Goal: Feedback & Contribution: Contribute content

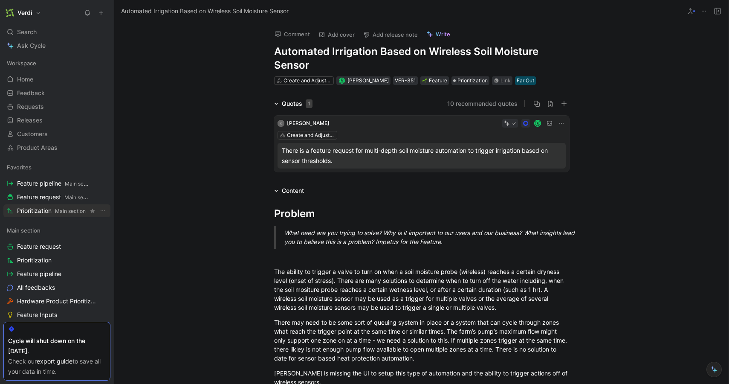
click at [58, 212] on span "Main section" at bounding box center [70, 211] width 31 height 6
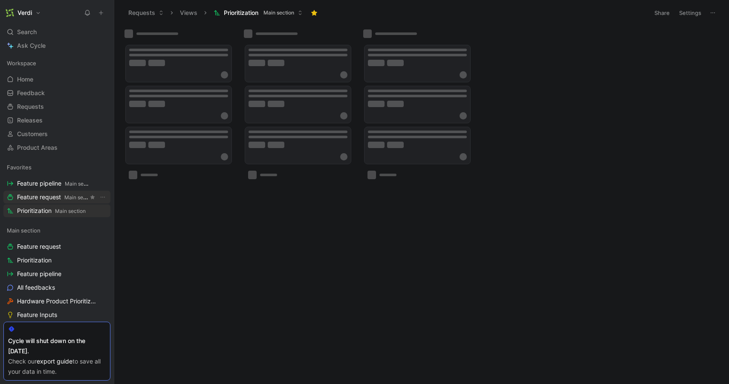
click at [59, 197] on span "Feature request Main section" at bounding box center [52, 197] width 71 height 9
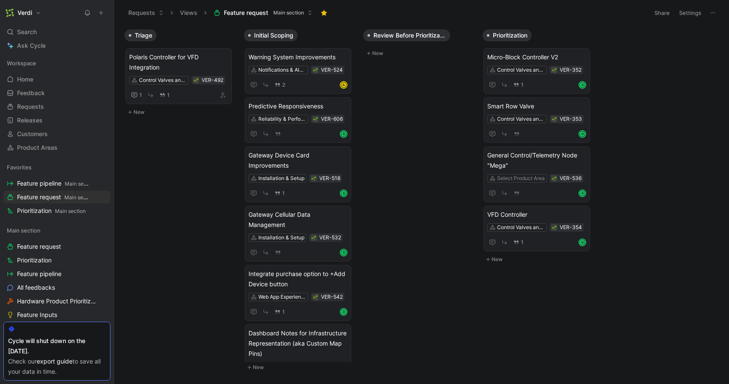
click at [105, 12] on button at bounding box center [101, 13] width 12 height 12
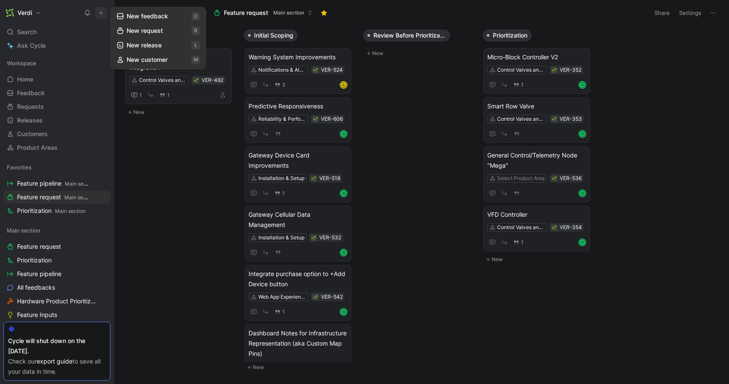
click at [170, 32] on button "New request r" at bounding box center [158, 30] width 91 height 14
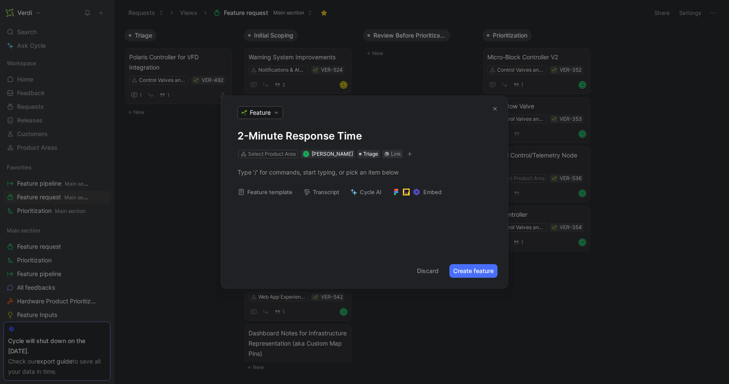
click at [266, 193] on button "Feature template" at bounding box center [265, 192] width 62 height 12
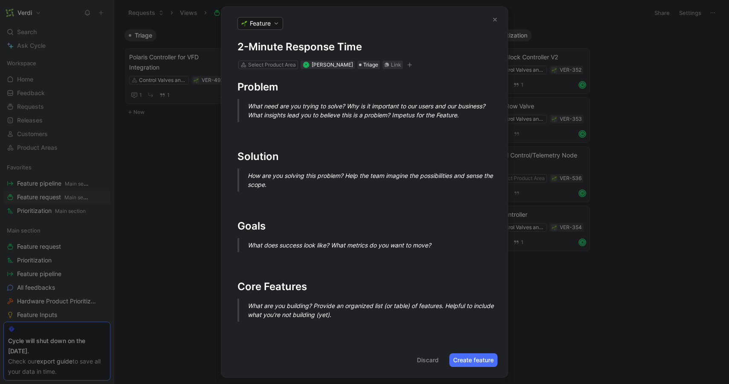
click at [370, 49] on h1 "2-Minute Response Time" at bounding box center [364, 47] width 254 height 14
click at [478, 356] on button "Create feature" at bounding box center [473, 360] width 48 height 14
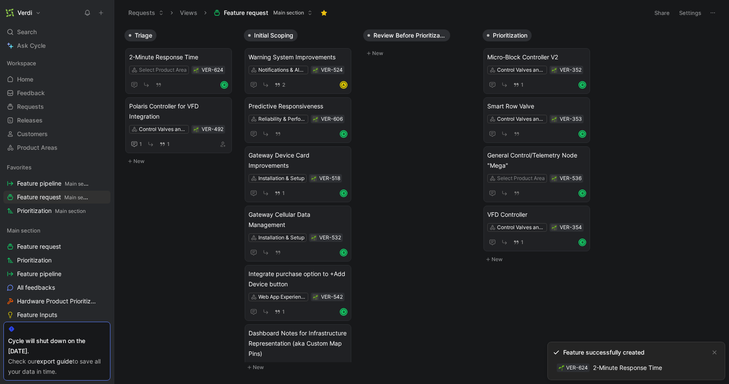
click at [640, 362] on link "VER-624 2-Minute Response Time" at bounding box center [609, 368] width 113 height 14
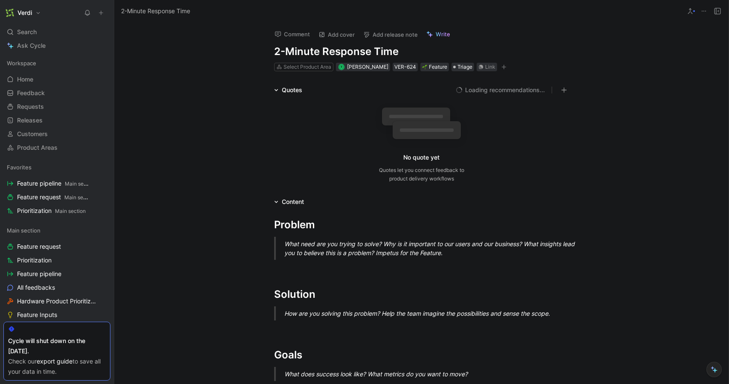
click at [274, 91] on icon at bounding box center [276, 90] width 4 height 4
